Goal: Task Accomplishment & Management: Manage account settings

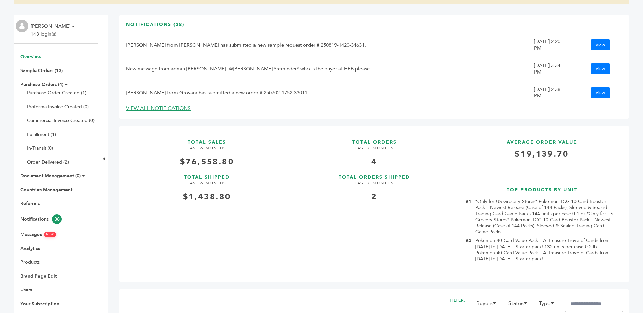
scroll to position [101, 0]
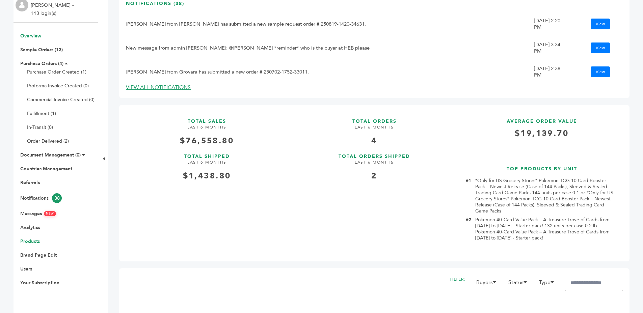
click at [25, 241] on link "Products" at bounding box center [30, 241] width 20 height 6
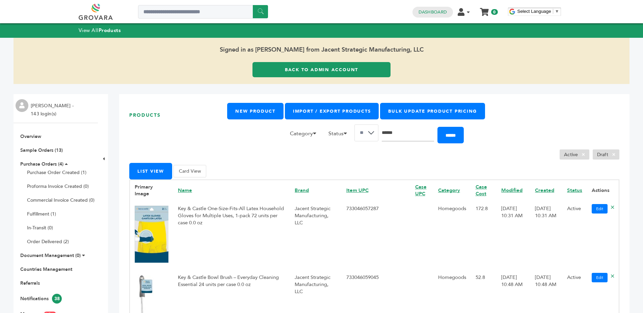
click at [414, 139] on input "Search" at bounding box center [408, 133] width 52 height 17
type input "*******"
click at [438, 127] on input "******" at bounding box center [451, 135] width 26 height 17
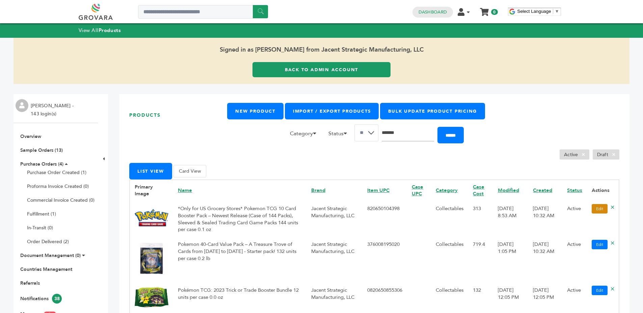
click at [593, 210] on link "Edit" at bounding box center [600, 208] width 16 height 9
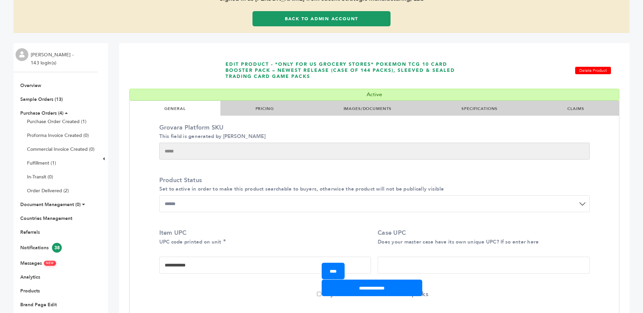
scroll to position [2, 0]
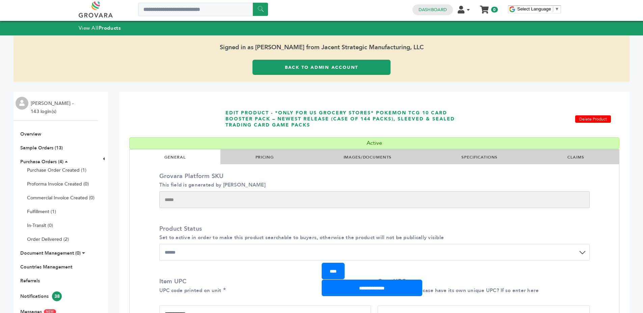
click at [262, 155] on link "PRICING" at bounding box center [265, 157] width 18 height 5
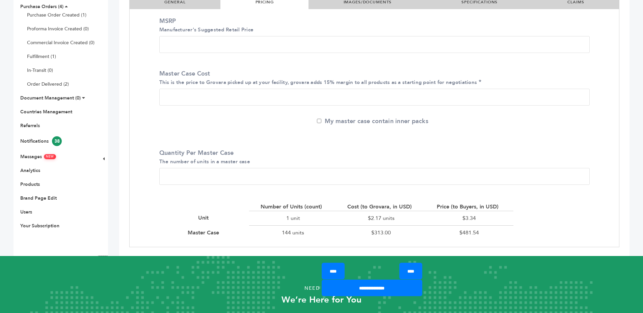
scroll to position [204, 0]
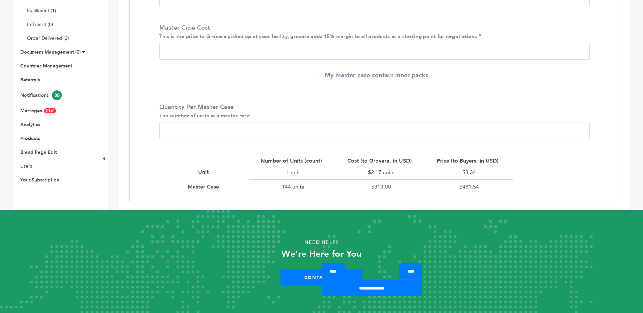
click at [472, 170] on div "$3.34" at bounding box center [470, 172] width 88 height 15
click at [483, 170] on div "$3.34" at bounding box center [470, 172] width 88 height 15
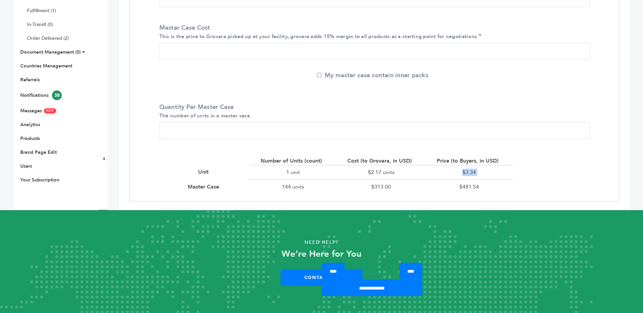
click at [483, 170] on div "$3.34" at bounding box center [470, 172] width 88 height 15
click at [484, 170] on div "$3.34" at bounding box center [470, 172] width 88 height 15
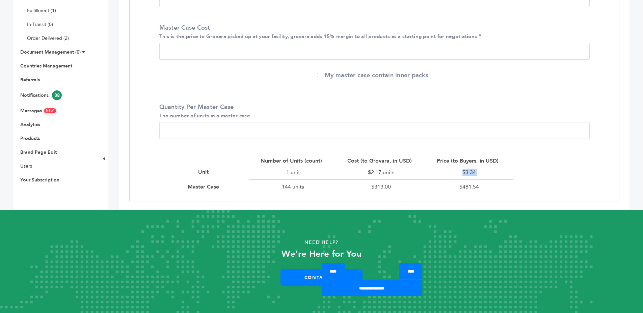
click at [508, 170] on div "$3.34" at bounding box center [470, 172] width 88 height 15
click at [458, 186] on div "$481.54" at bounding box center [470, 187] width 88 height 15
click at [501, 187] on div "$481.54" at bounding box center [470, 187] width 88 height 15
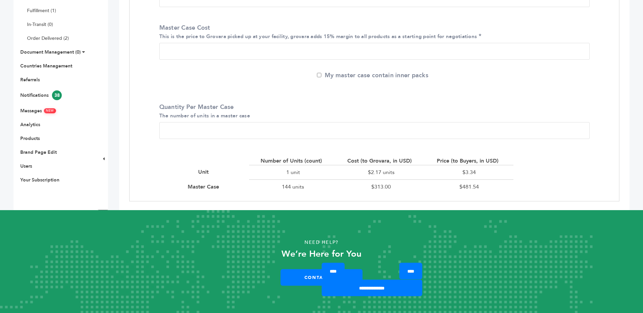
click at [501, 187] on div "$481.54" at bounding box center [470, 187] width 88 height 15
click at [510, 184] on div "Number of Units (count) Cost (to Grovara, in USD) Price (to Buyers, in USD) Uni…" at bounding box center [337, 176] width 366 height 50
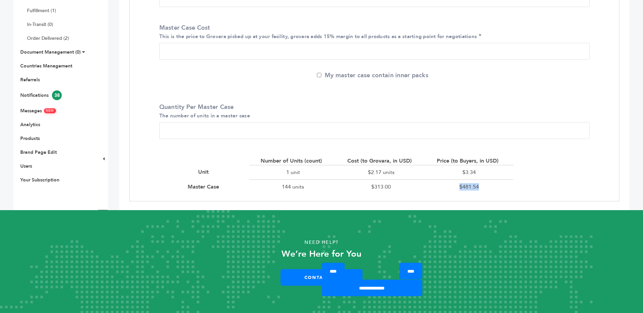
click at [510, 184] on div "Number of Units (count) Cost (to Grovara, in USD) Price (to Buyers, in USD) Uni…" at bounding box center [337, 176] width 366 height 50
click at [509, 183] on div "$481.54" at bounding box center [470, 187] width 88 height 15
click at [454, 172] on div "$3.34" at bounding box center [470, 172] width 88 height 15
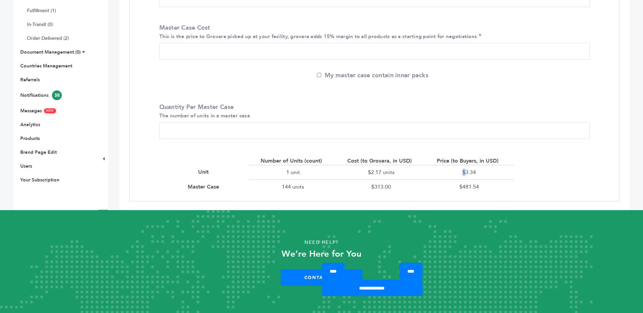
drag, startPoint x: 454, startPoint y: 172, endPoint x: 505, endPoint y: 174, distance: 51.7
click at [455, 172] on div "$3.34" at bounding box center [470, 172] width 88 height 15
click at [505, 174] on div "$3.34" at bounding box center [470, 172] width 88 height 15
click at [483, 188] on div "$481.54" at bounding box center [470, 187] width 88 height 15
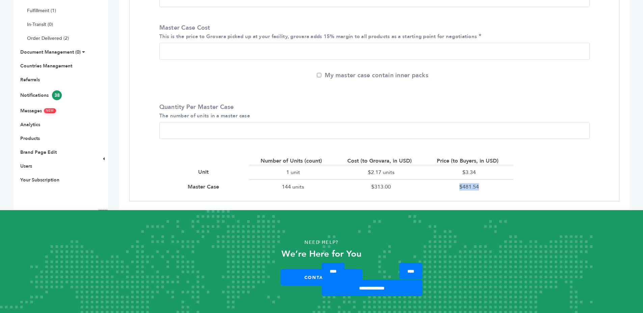
drag, startPoint x: 483, startPoint y: 188, endPoint x: 497, endPoint y: 188, distance: 14.2
click at [484, 188] on div "$481.54" at bounding box center [470, 187] width 88 height 15
click at [497, 188] on div "$481.54" at bounding box center [470, 187] width 88 height 15
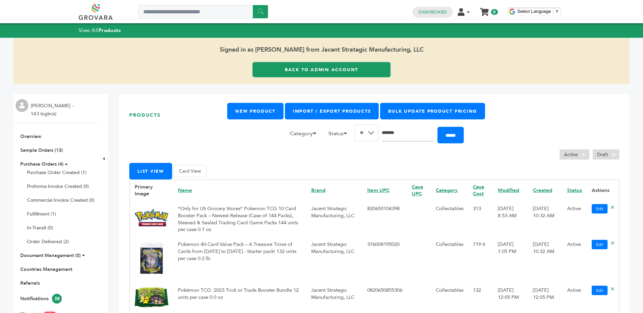
scroll to position [1, 0]
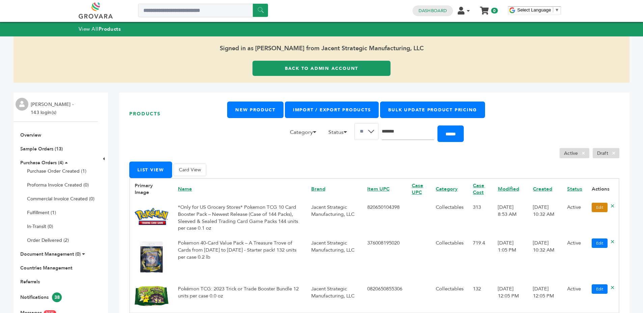
click at [592, 210] on link "Edit" at bounding box center [600, 207] width 16 height 9
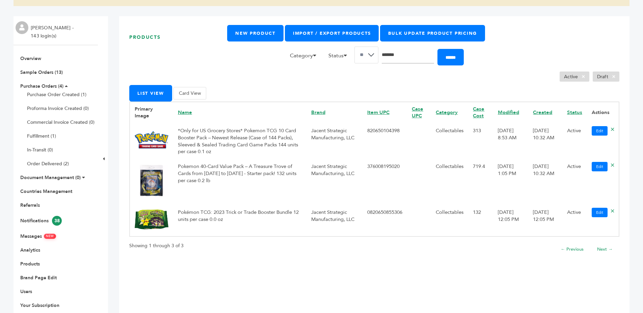
scroll to position [104, 0]
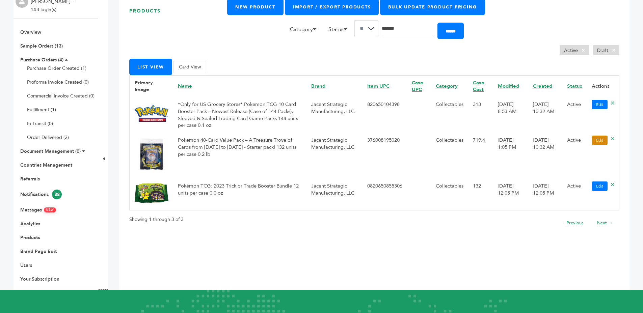
click at [593, 139] on link "Edit" at bounding box center [600, 140] width 16 height 9
click at [592, 183] on link "Edit" at bounding box center [600, 186] width 16 height 9
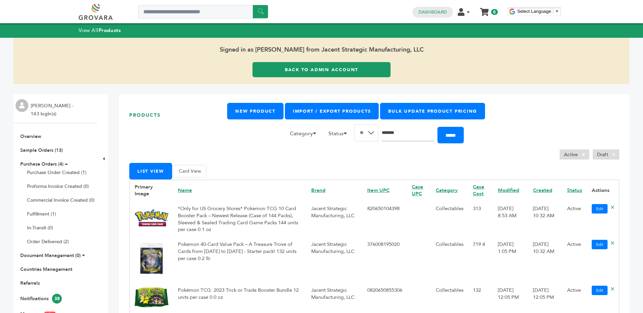
click at [297, 74] on link "Back to Admin Account" at bounding box center [322, 69] width 138 height 15
